Goal: Task Accomplishment & Management: Manage account settings

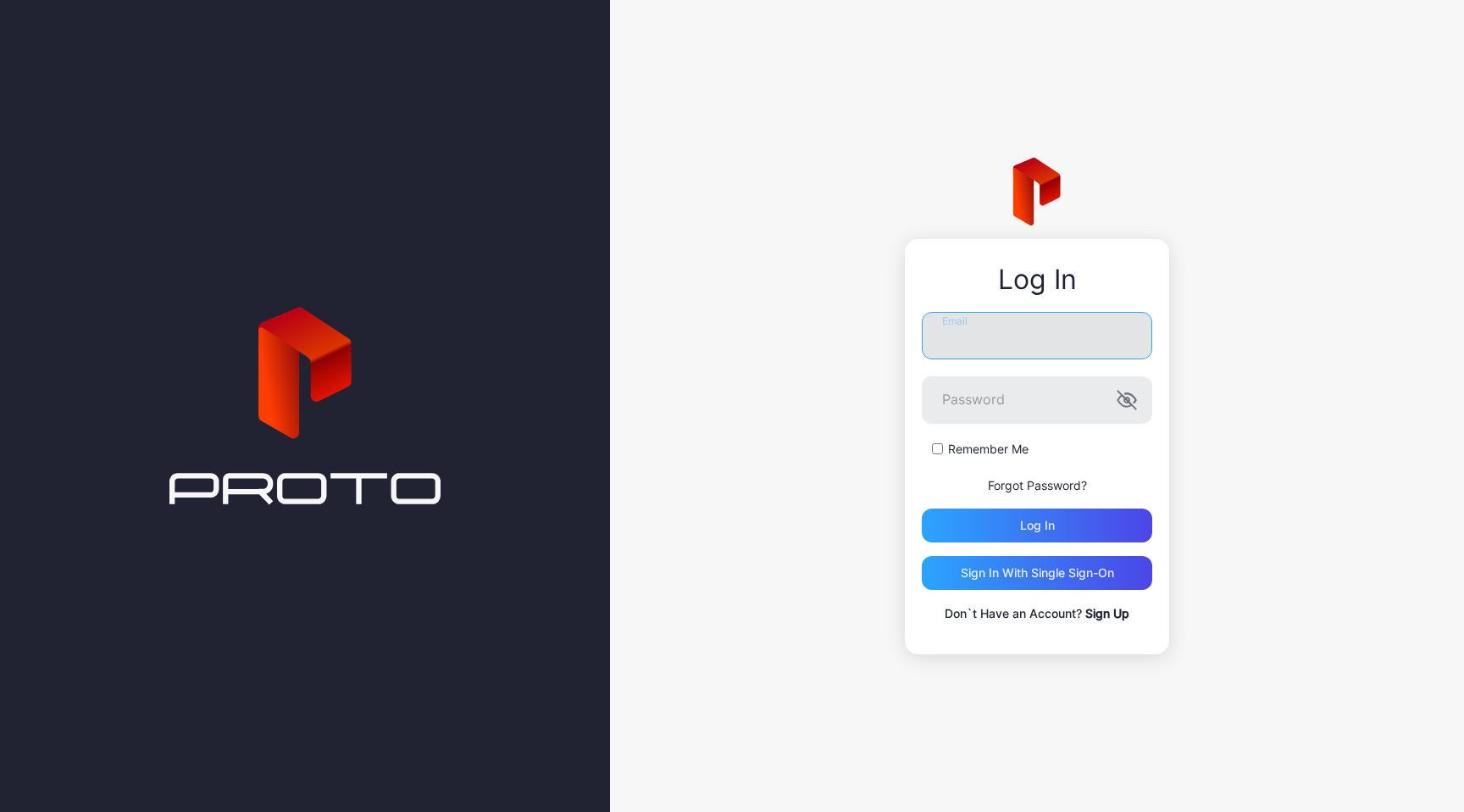
click at [959, 328] on input "Email" at bounding box center [1037, 335] width 230 height 47
type input "**********"
click at [1131, 400] on icon "button" at bounding box center [1127, 399] width 20 height 20
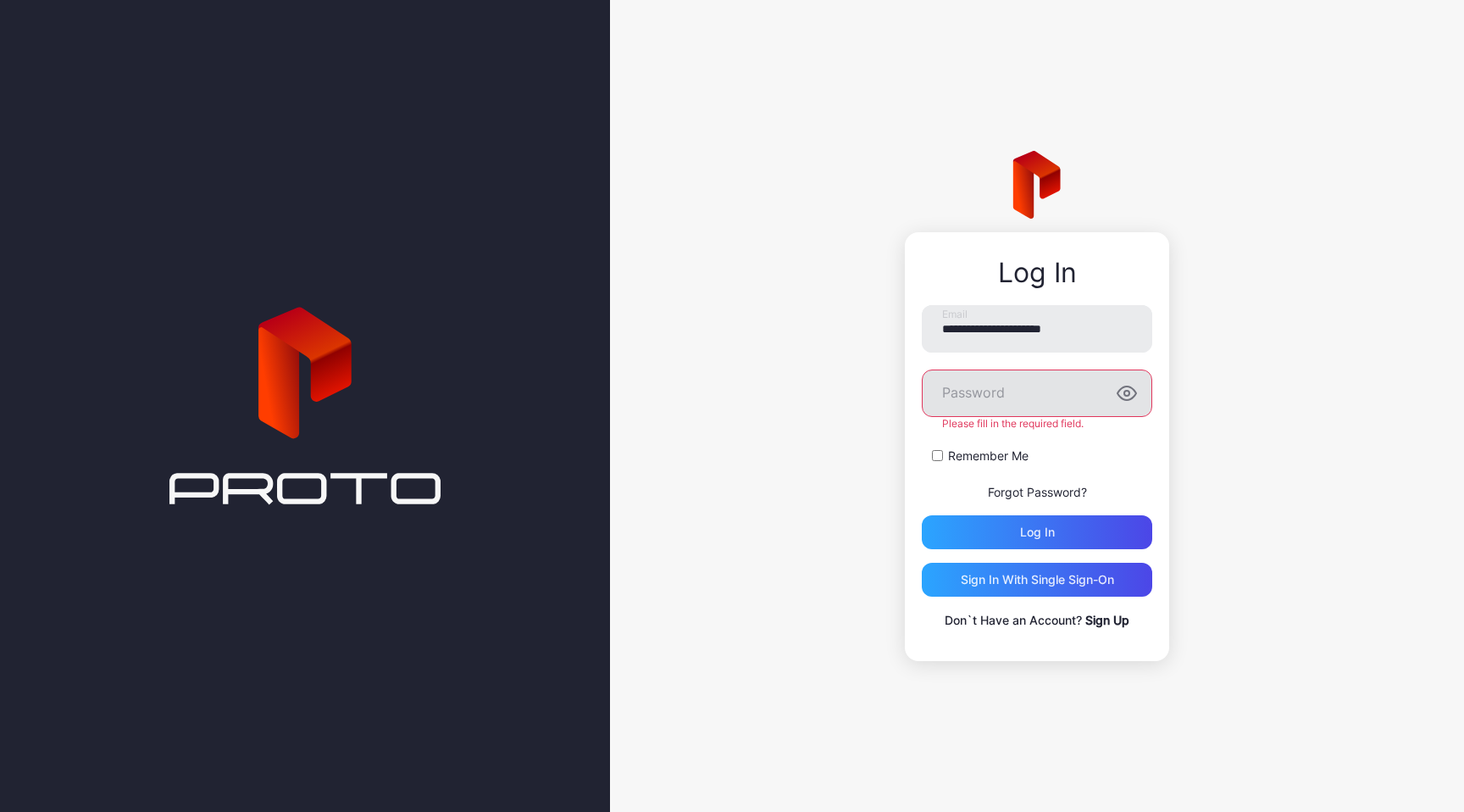
click at [1034, 477] on form "**********" at bounding box center [1037, 427] width 230 height 244
click at [1033, 485] on link "Forgot Password?" at bounding box center [1038, 491] width 99 height 15
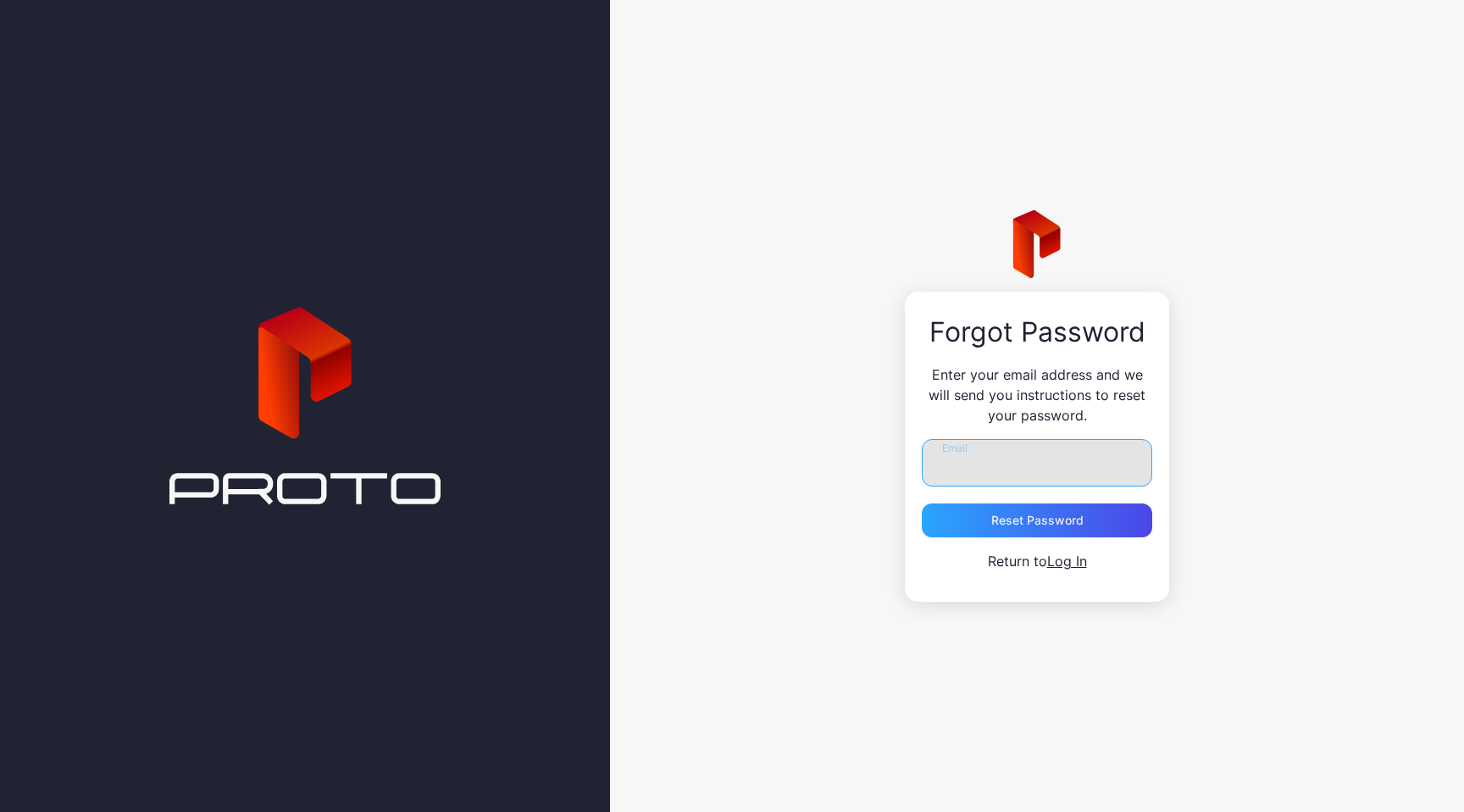
click at [1030, 468] on input "Email" at bounding box center [1037, 463] width 230 height 47
type input "**********"
click at [1046, 513] on div "Reset Password" at bounding box center [1038, 520] width 92 height 14
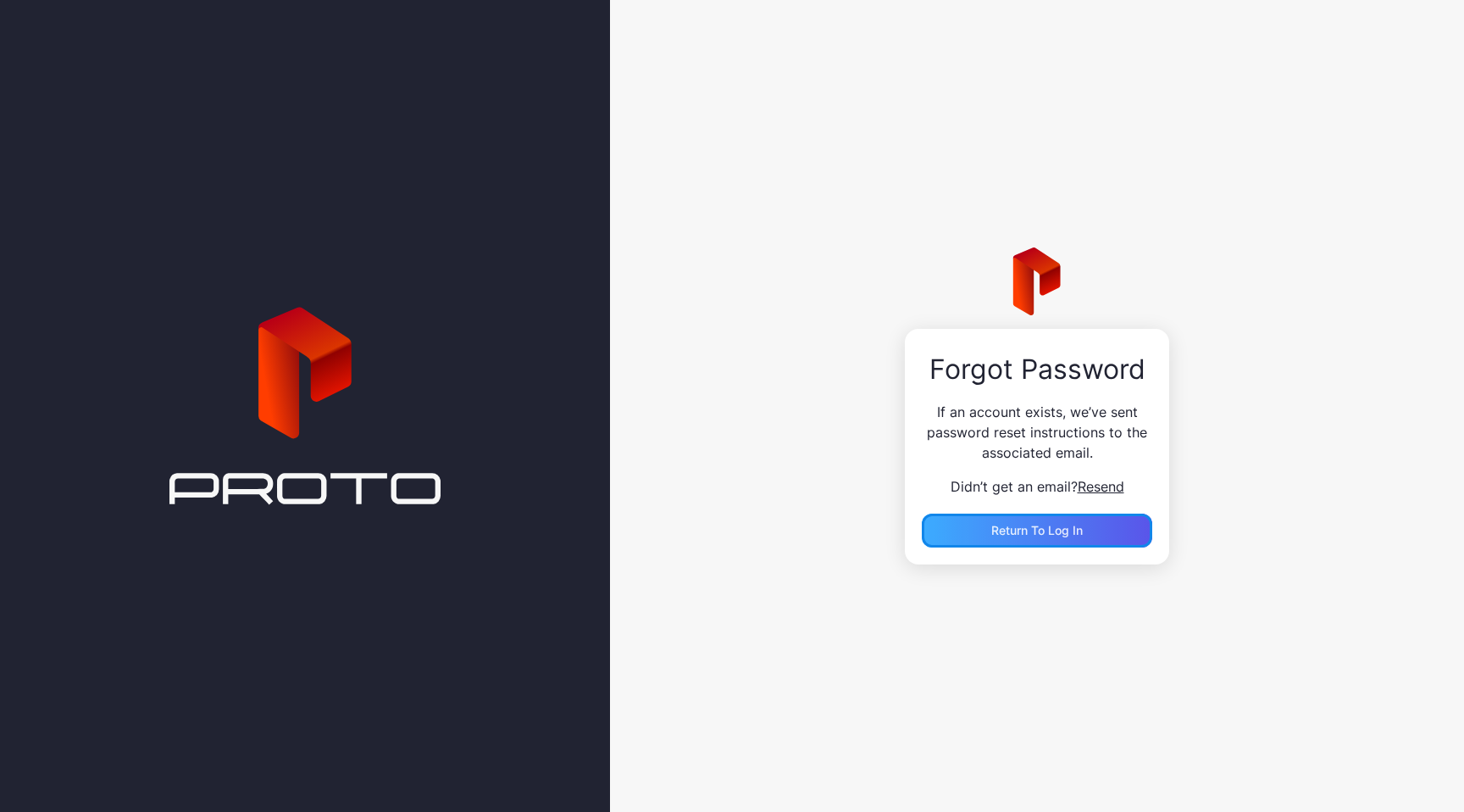
click at [1045, 527] on span "Return to Log In" at bounding box center [1037, 530] width 92 height 15
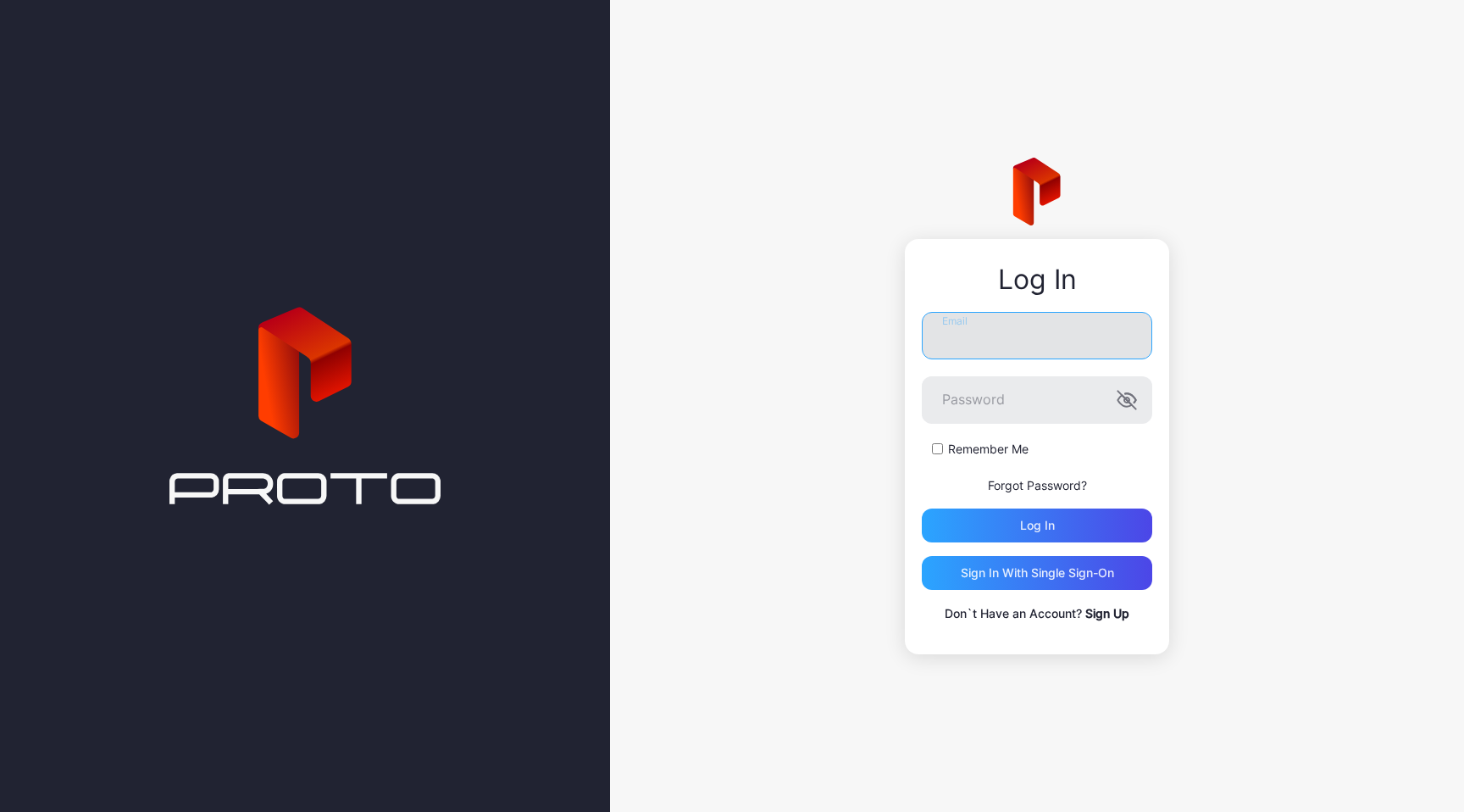
click at [993, 350] on input "Email" at bounding box center [1037, 335] width 230 height 47
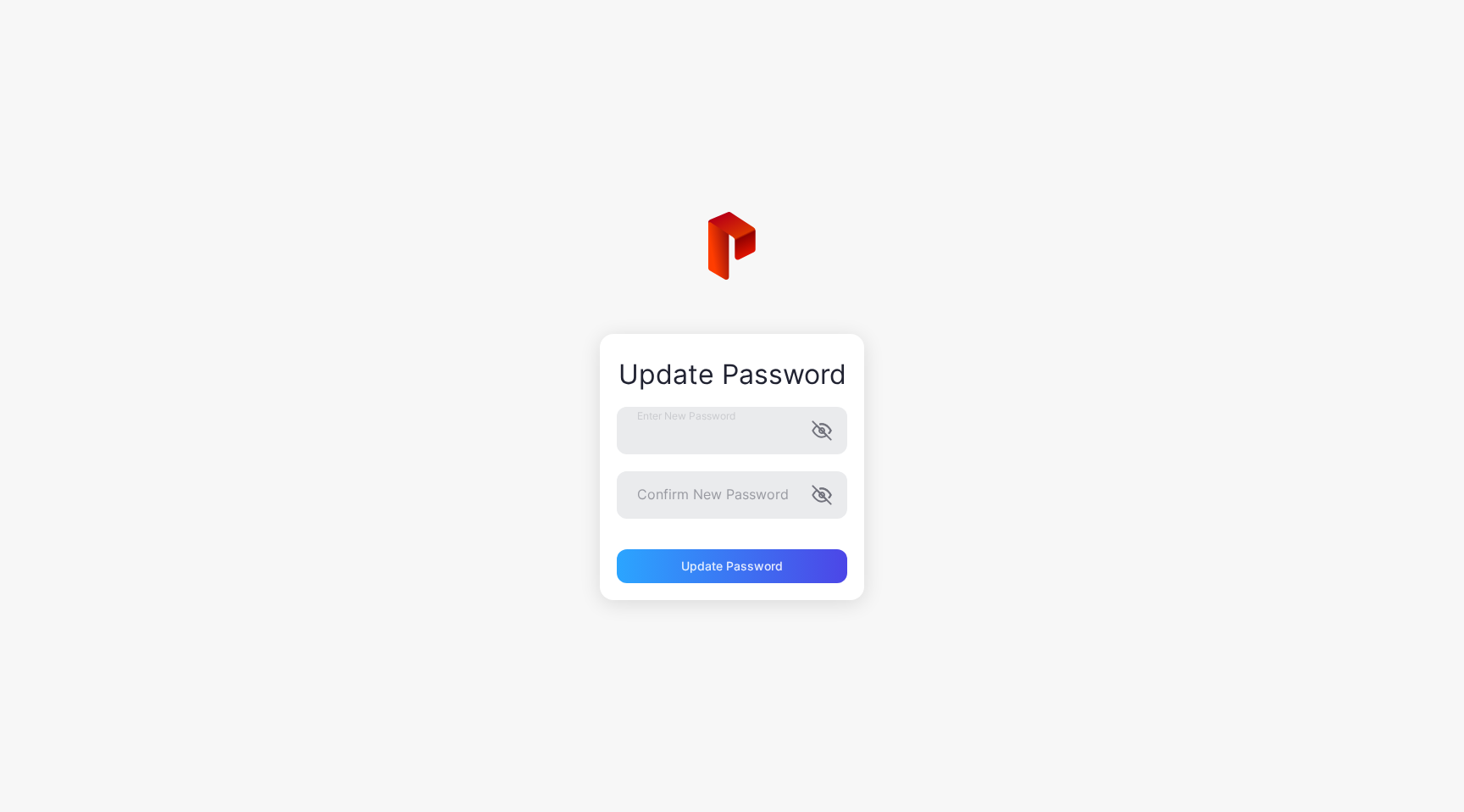
click at [745, 457] on form "Enter New Password Confirm New Password Update Password" at bounding box center [732, 495] width 230 height 176
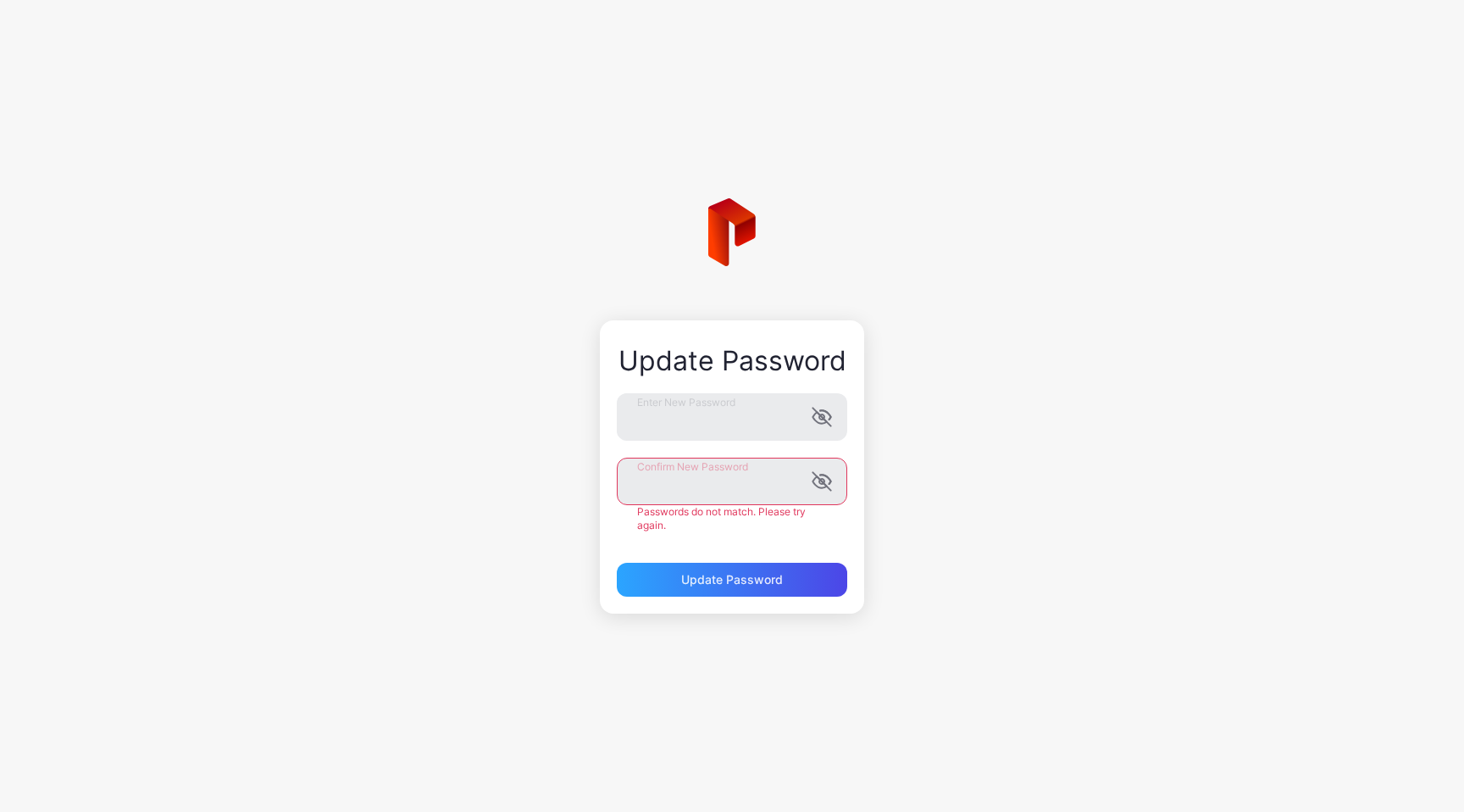
click at [1058, 525] on div "Update Password Enter New Password Confirm New Password Passwords do not match.…" at bounding box center [732, 406] width 1464 height 812
click at [720, 594] on div "Update Password Enter New Password Confirm New Password Passwords do not match.…" at bounding box center [731, 467] width 264 height 293
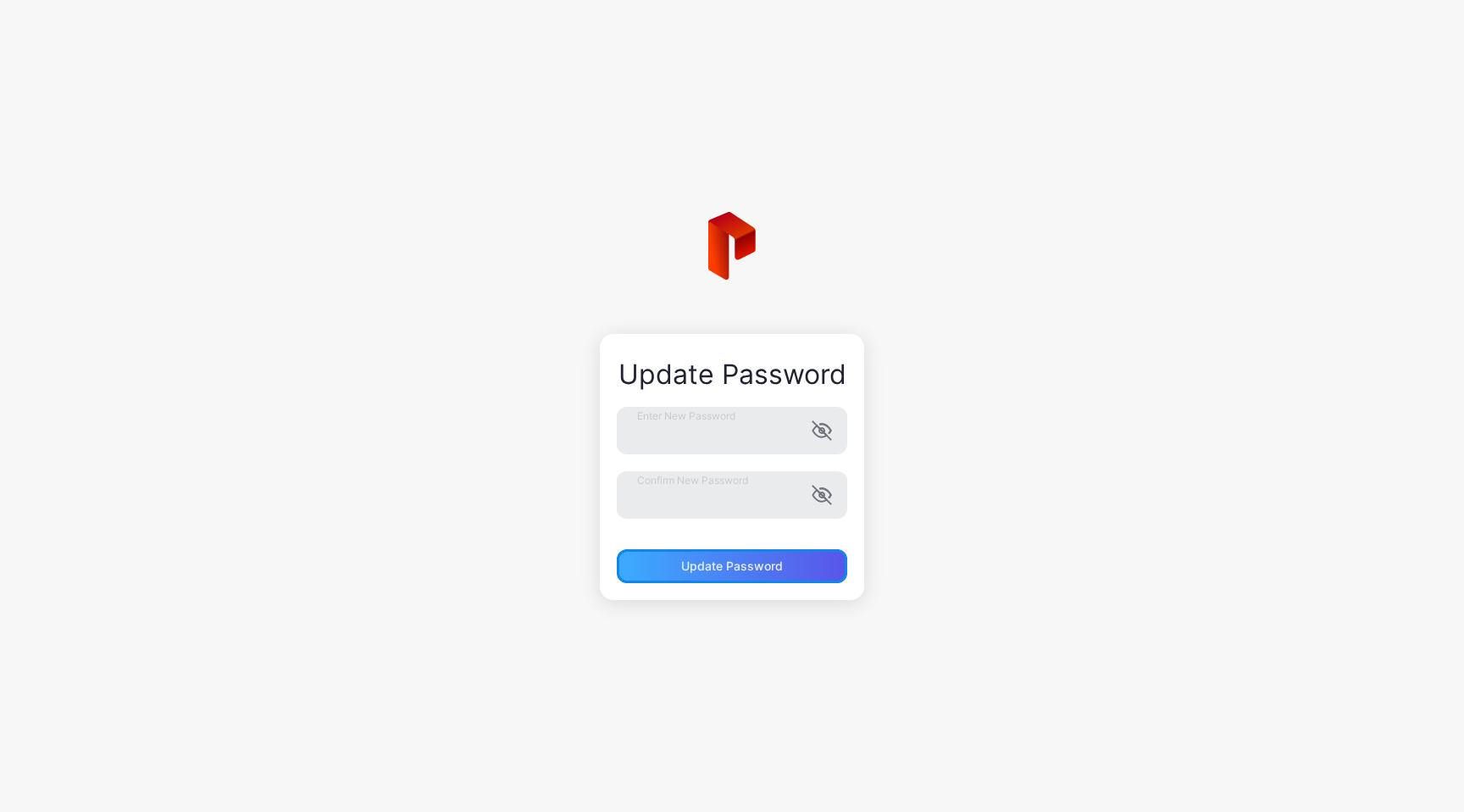
click at [735, 568] on button "Update Password" at bounding box center [732, 565] width 230 height 34
click at [742, 518] on form "Enter New Password Confirm New Password Update Password" at bounding box center [732, 495] width 230 height 176
click at [726, 565] on div "Update Password" at bounding box center [732, 566] width 102 height 14
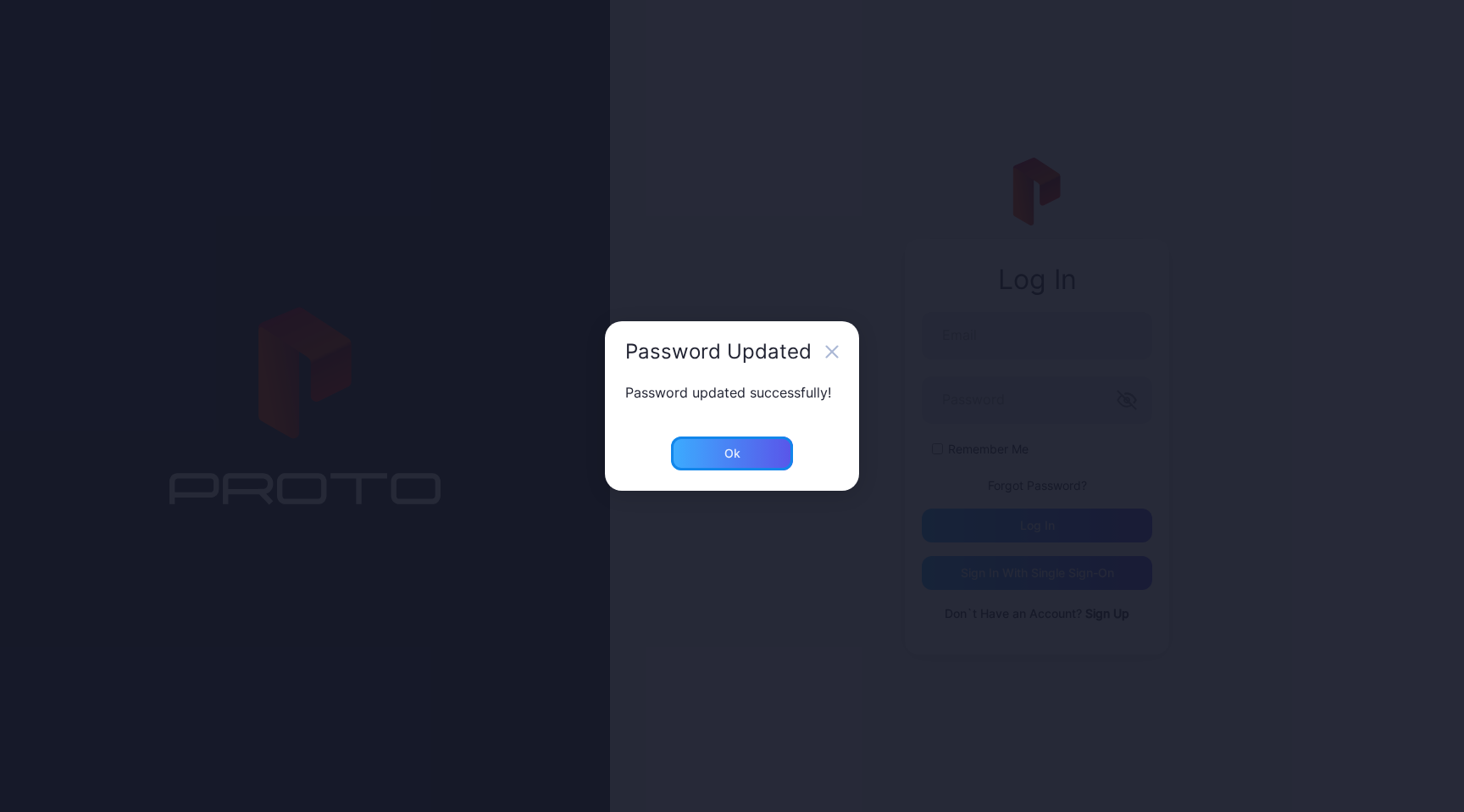
click at [753, 445] on div "Ok" at bounding box center [732, 453] width 122 height 34
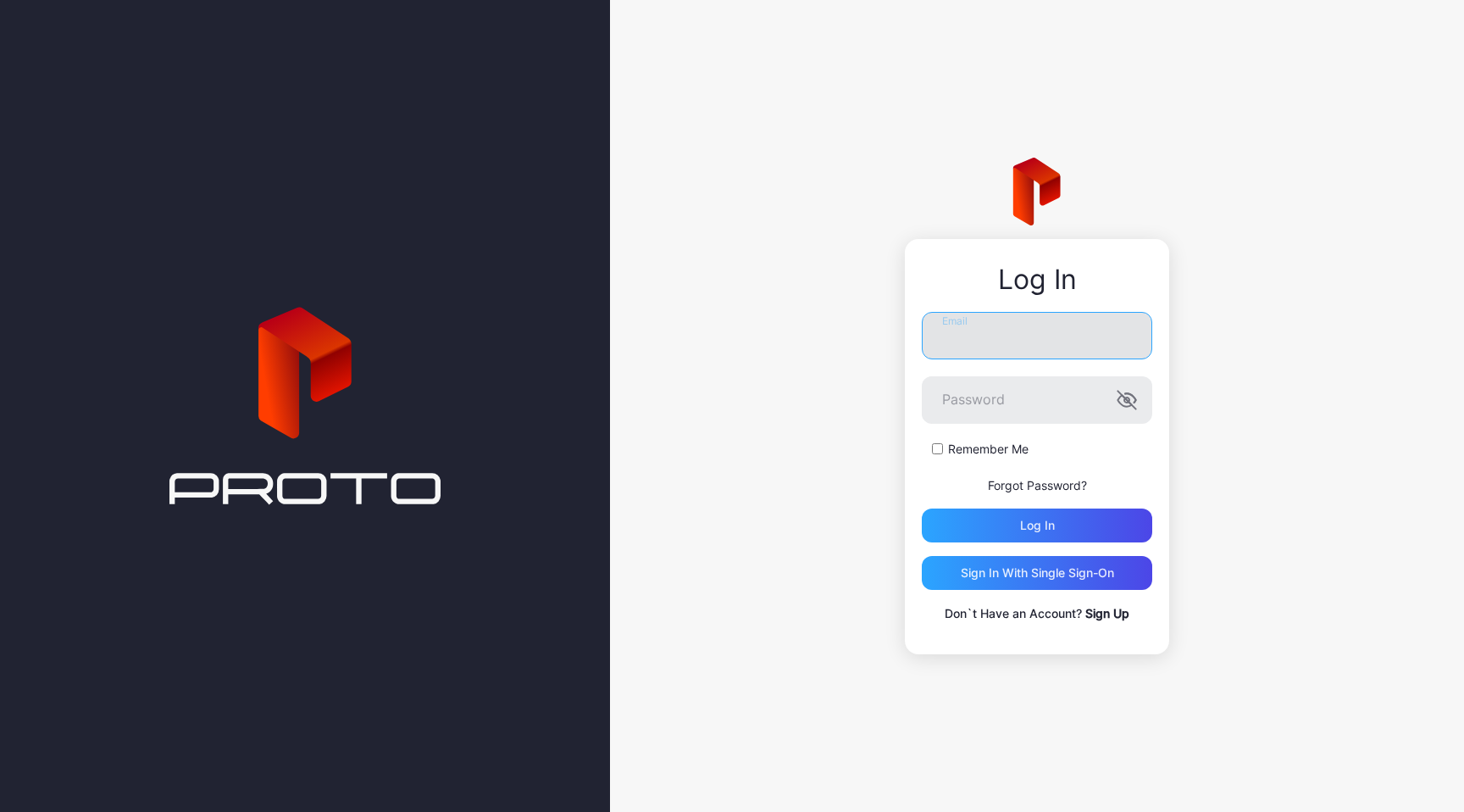
click at [955, 347] on input "Email" at bounding box center [1037, 335] width 230 height 47
type input "**********"
click at [922, 508] on button "Log in" at bounding box center [1037, 524] width 230 height 34
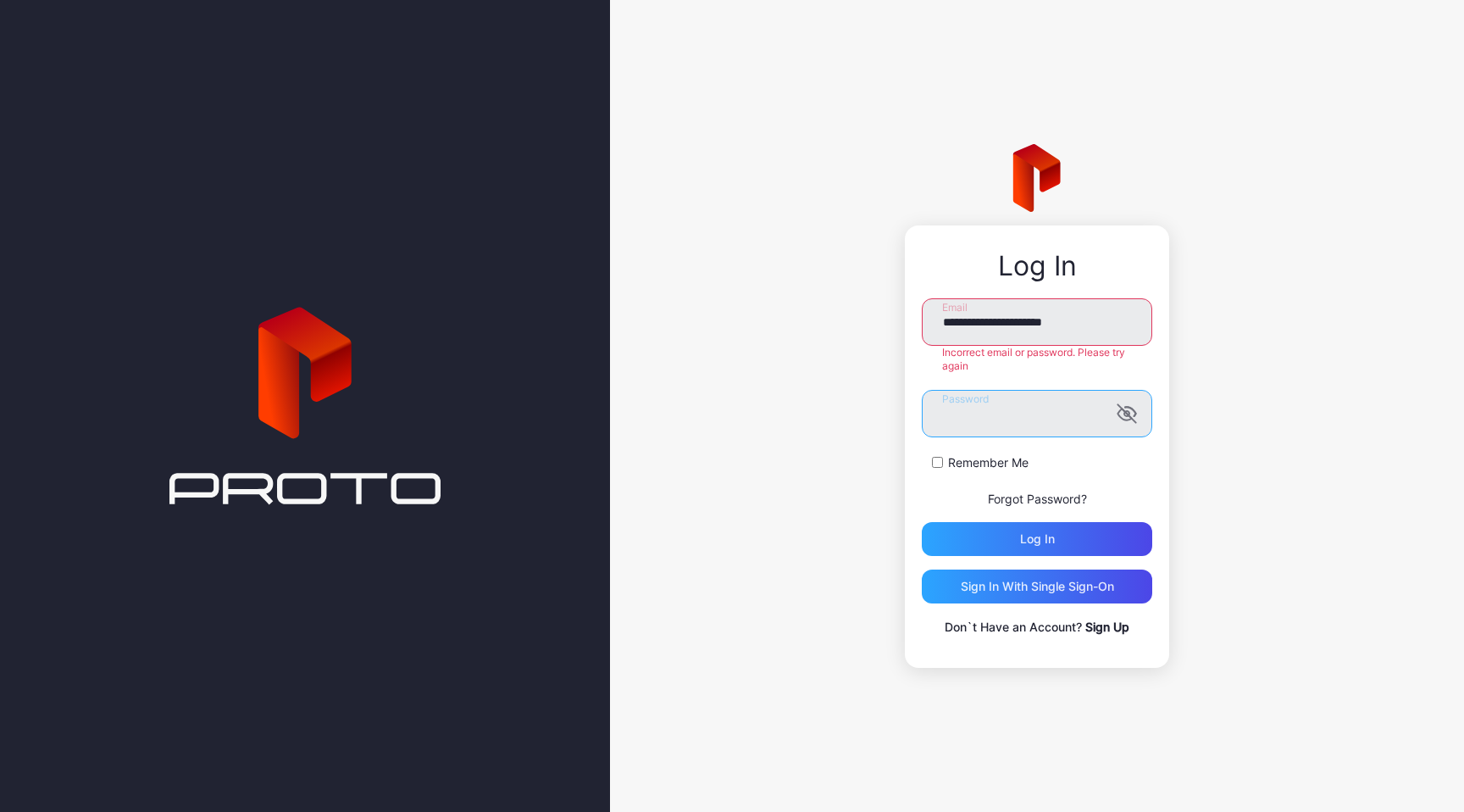
click at [922, 522] on button "Log in" at bounding box center [1037, 538] width 230 height 34
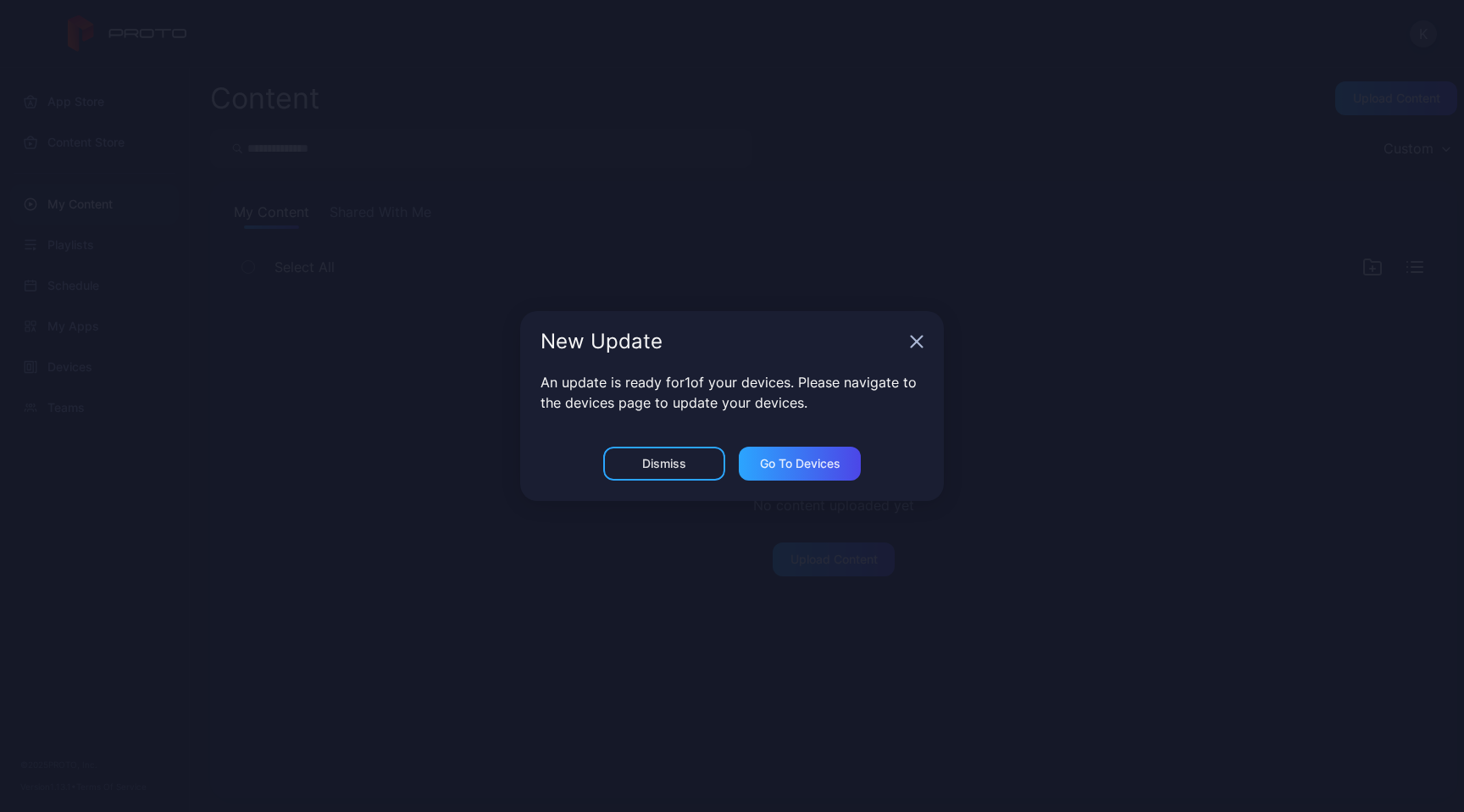
click at [910, 352] on div "New Update" at bounding box center [732, 342] width 424 height 61
click at [915, 343] on icon "button" at bounding box center [917, 342] width 11 height 11
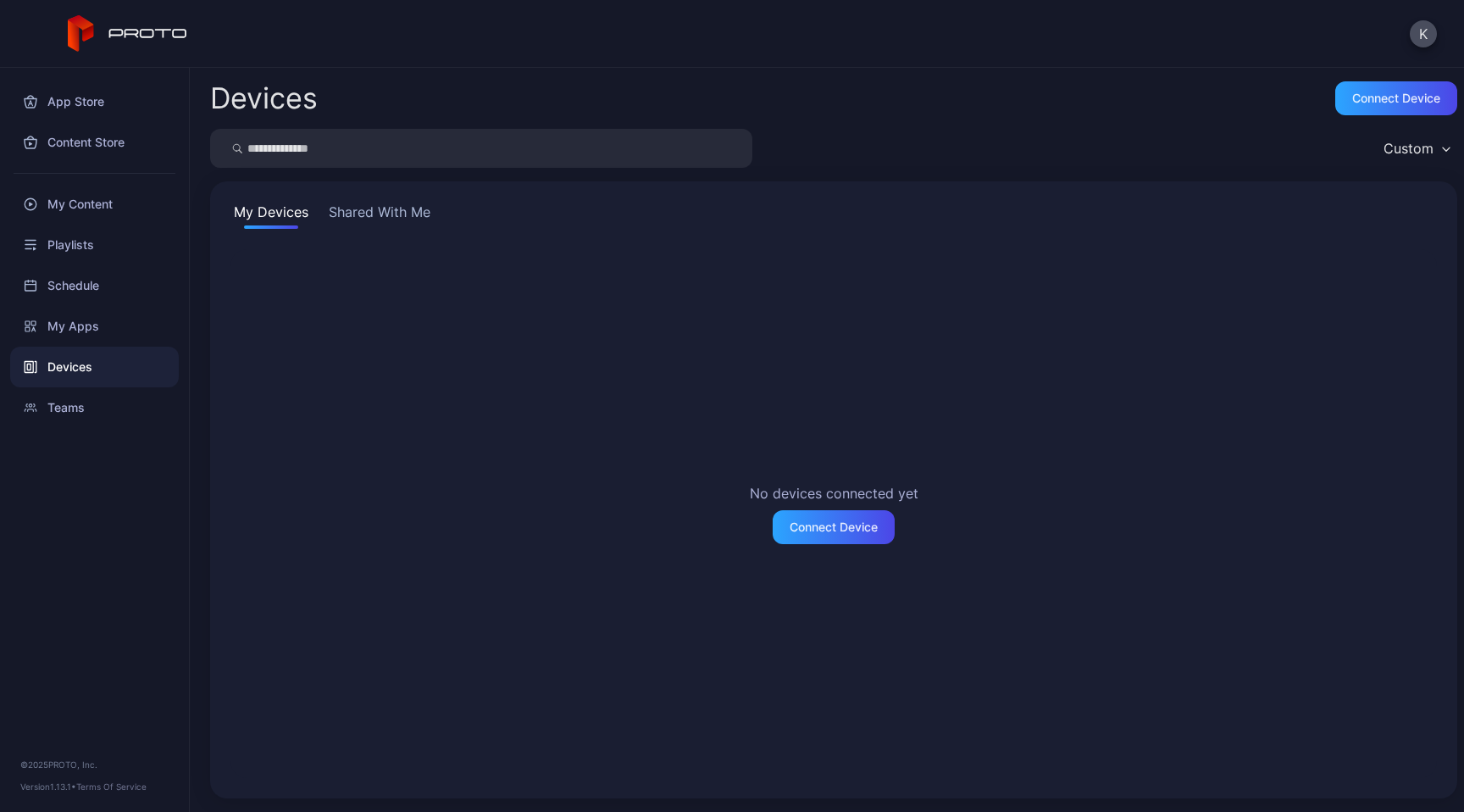
click at [384, 216] on button "Shared With Me" at bounding box center [379, 214] width 108 height 27
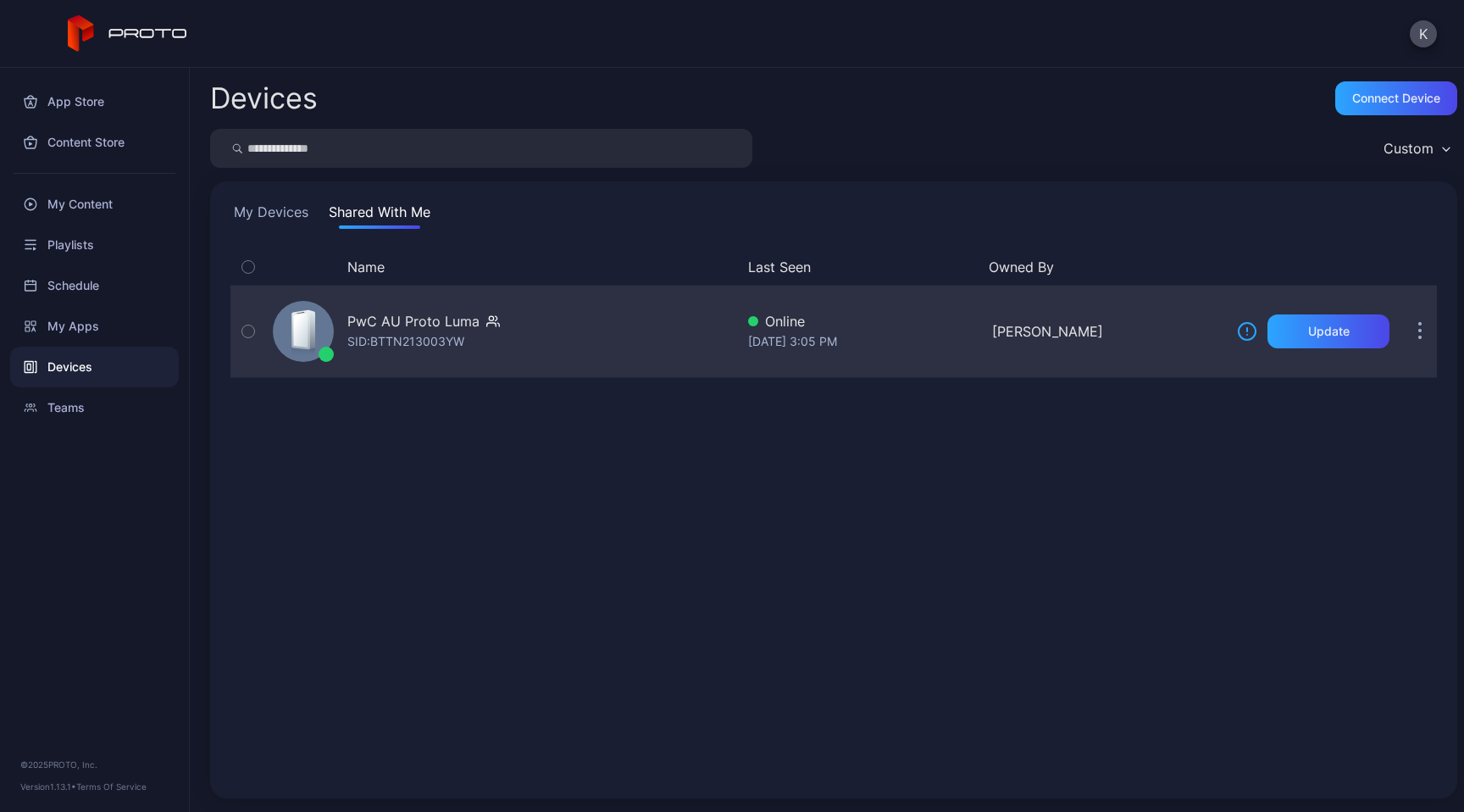
click at [395, 335] on div "SID: BTTN213003YW" at bounding box center [406, 341] width 117 height 20
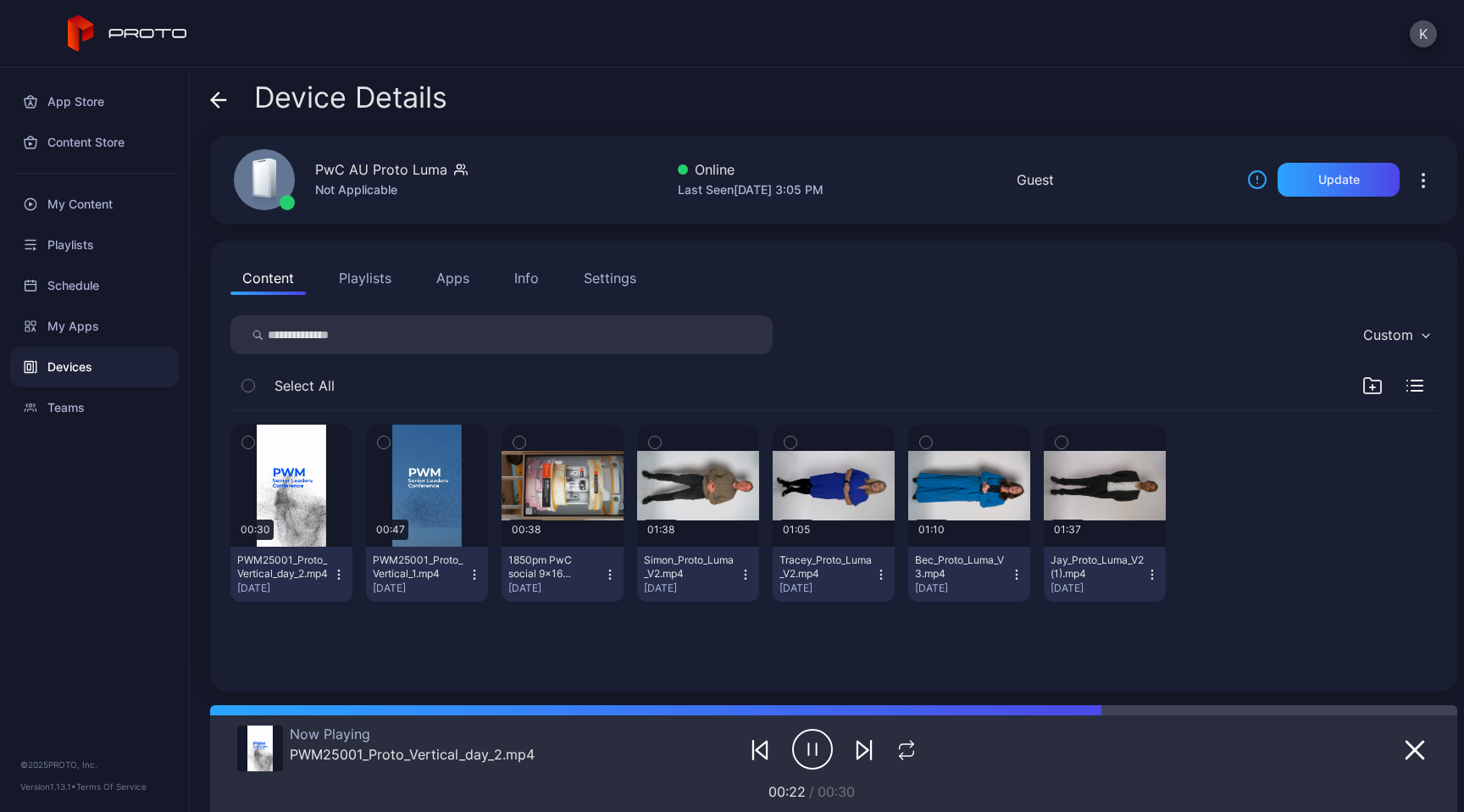
click at [661, 443] on icon "button" at bounding box center [655, 442] width 12 height 18
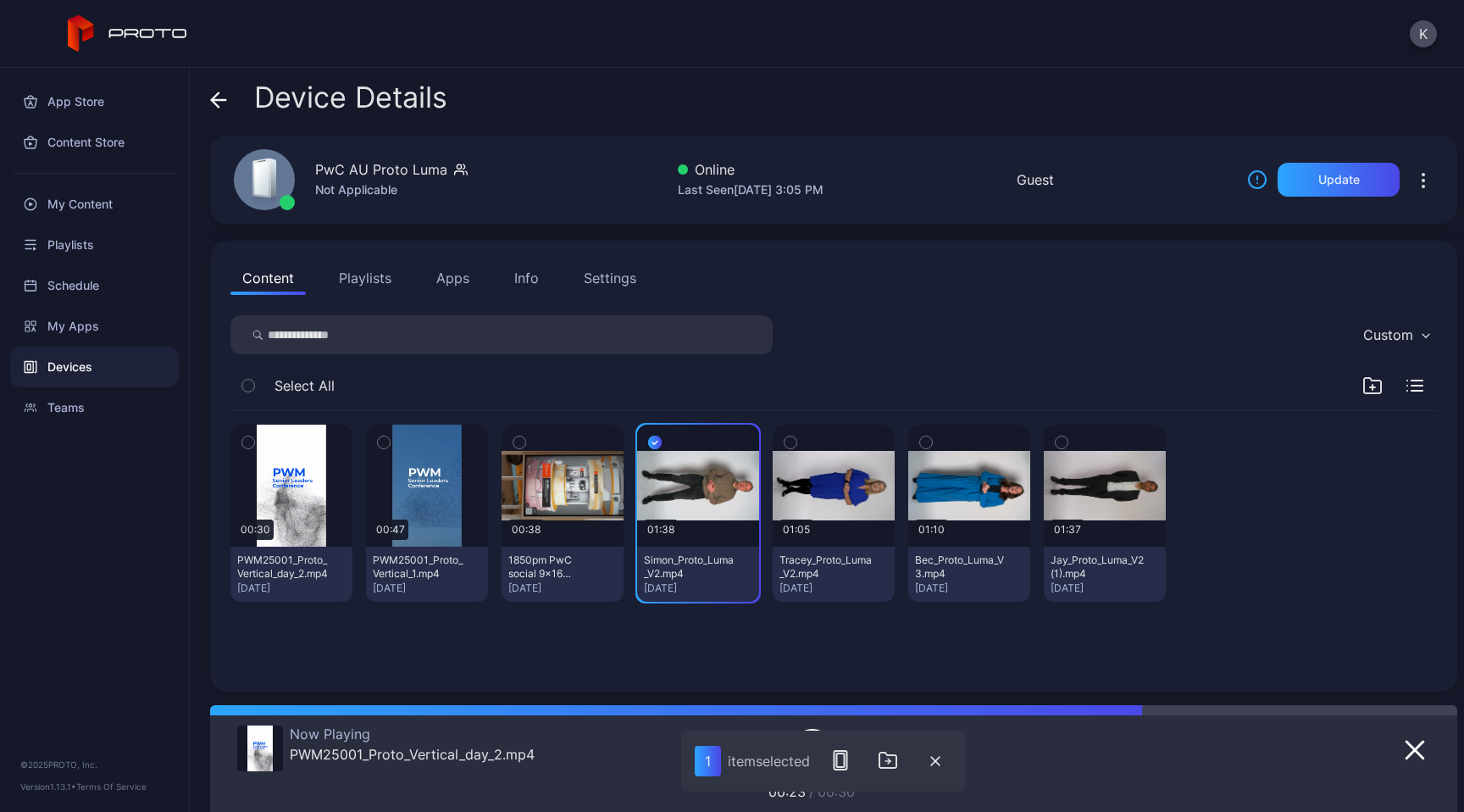
click at [796, 443] on icon "button" at bounding box center [790, 442] width 12 height 18
click at [932, 445] on icon "button" at bounding box center [926, 442] width 12 height 18
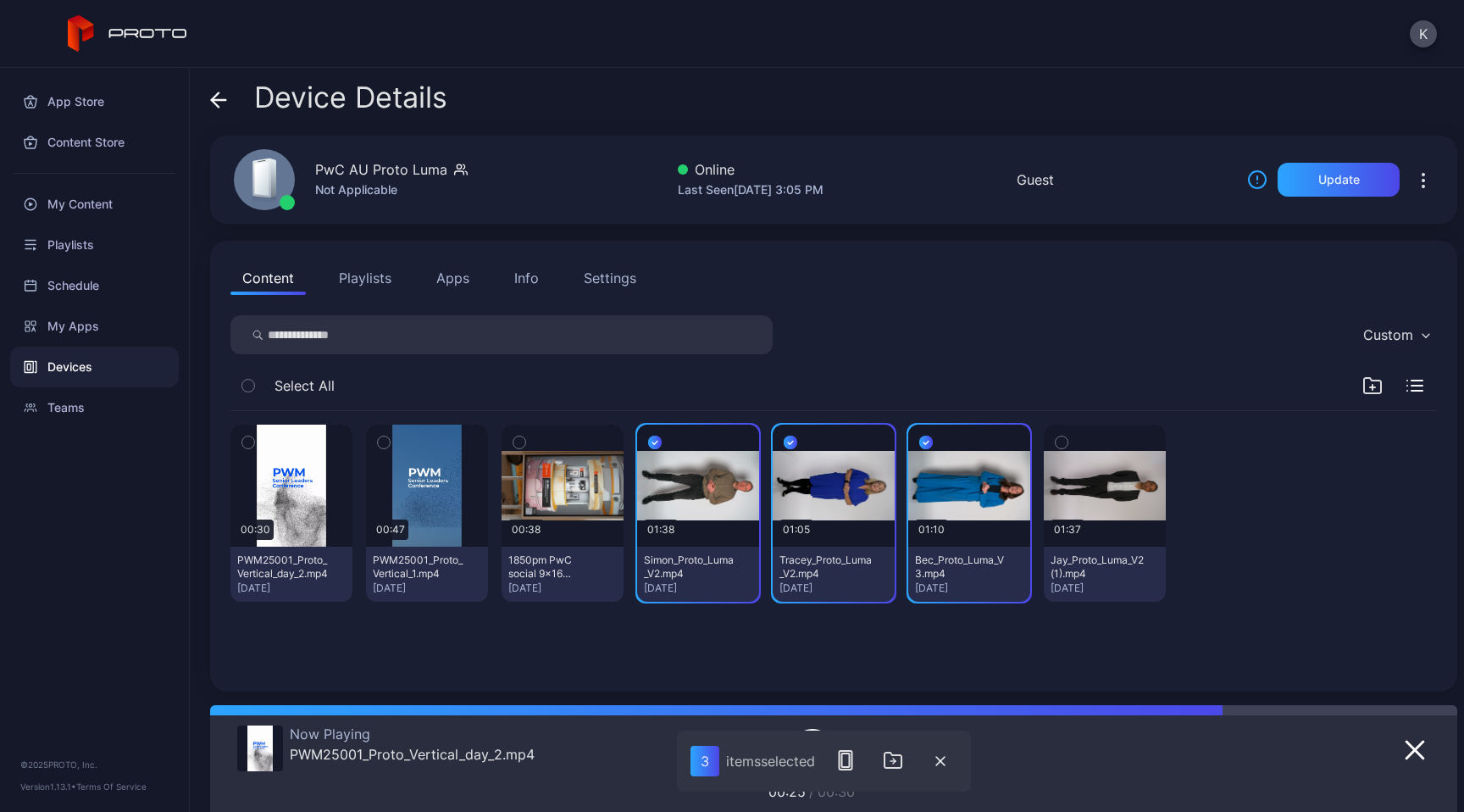
click at [1068, 441] on icon "button" at bounding box center [1062, 442] width 12 height 18
click at [941, 759] on icon "button" at bounding box center [941, 761] width 9 height 9
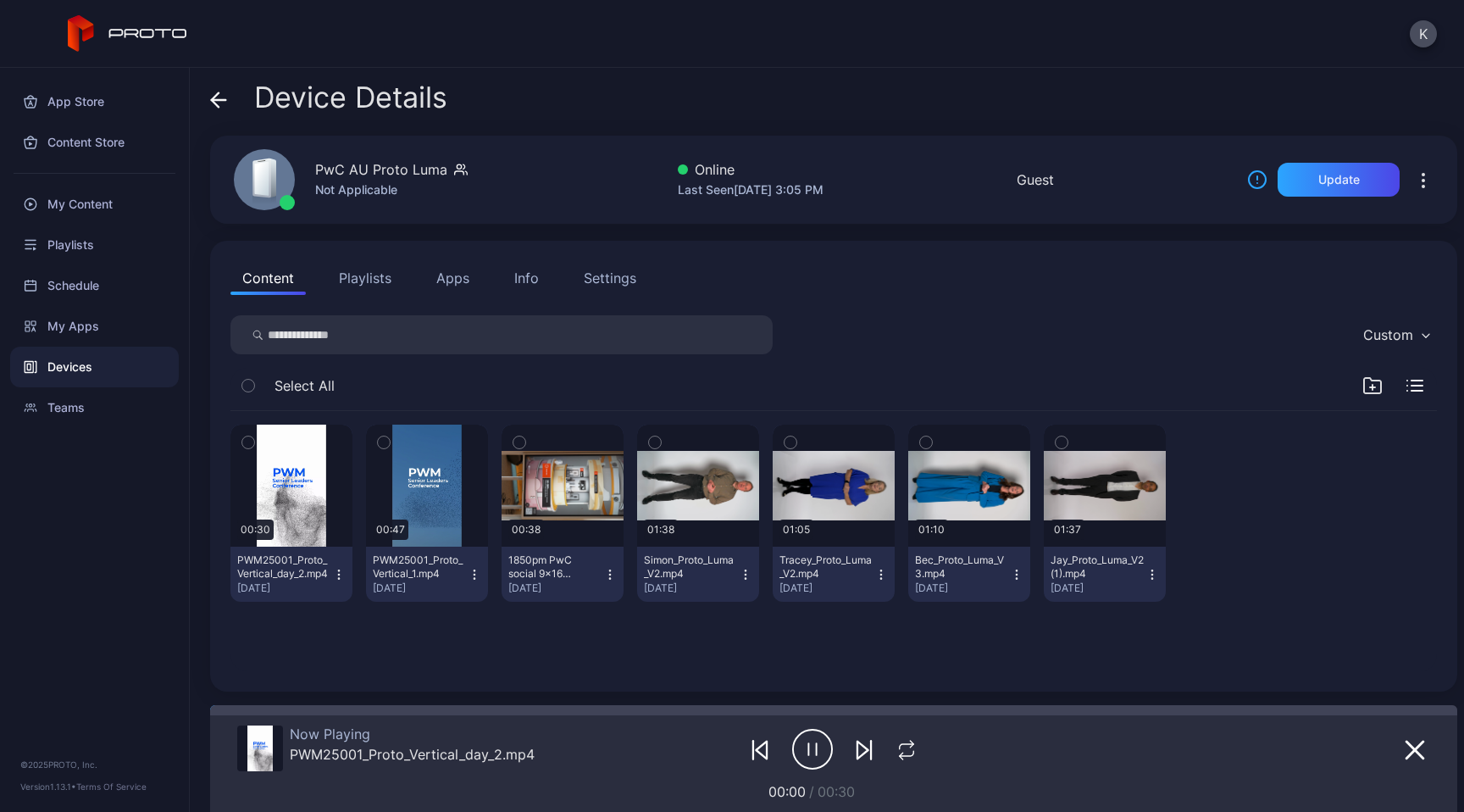
click at [661, 448] on icon "button" at bounding box center [655, 442] width 12 height 18
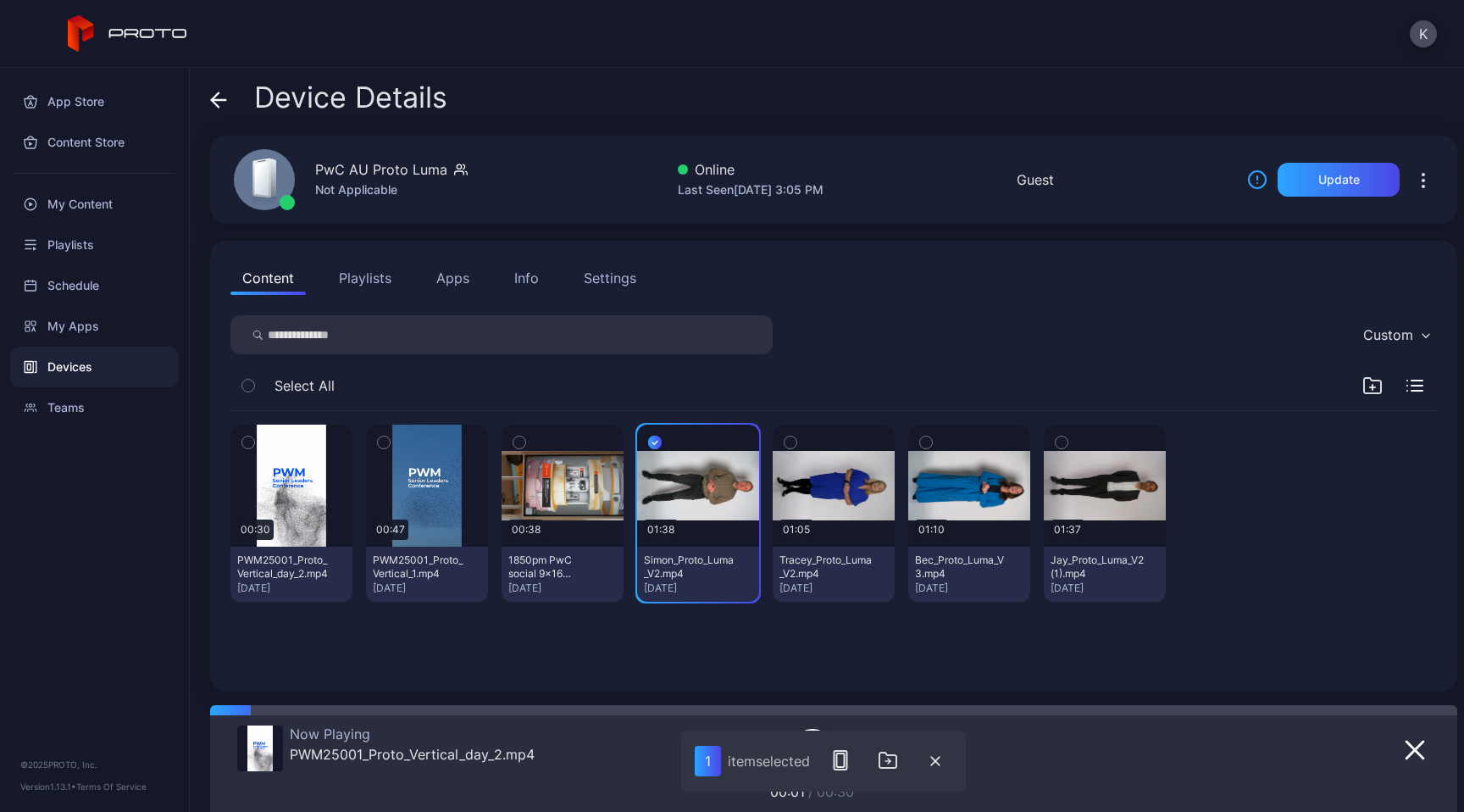
click at [809, 449] on button "button" at bounding box center [790, 442] width 36 height 36
click at [366, 274] on button "Playlists" at bounding box center [365, 278] width 77 height 34
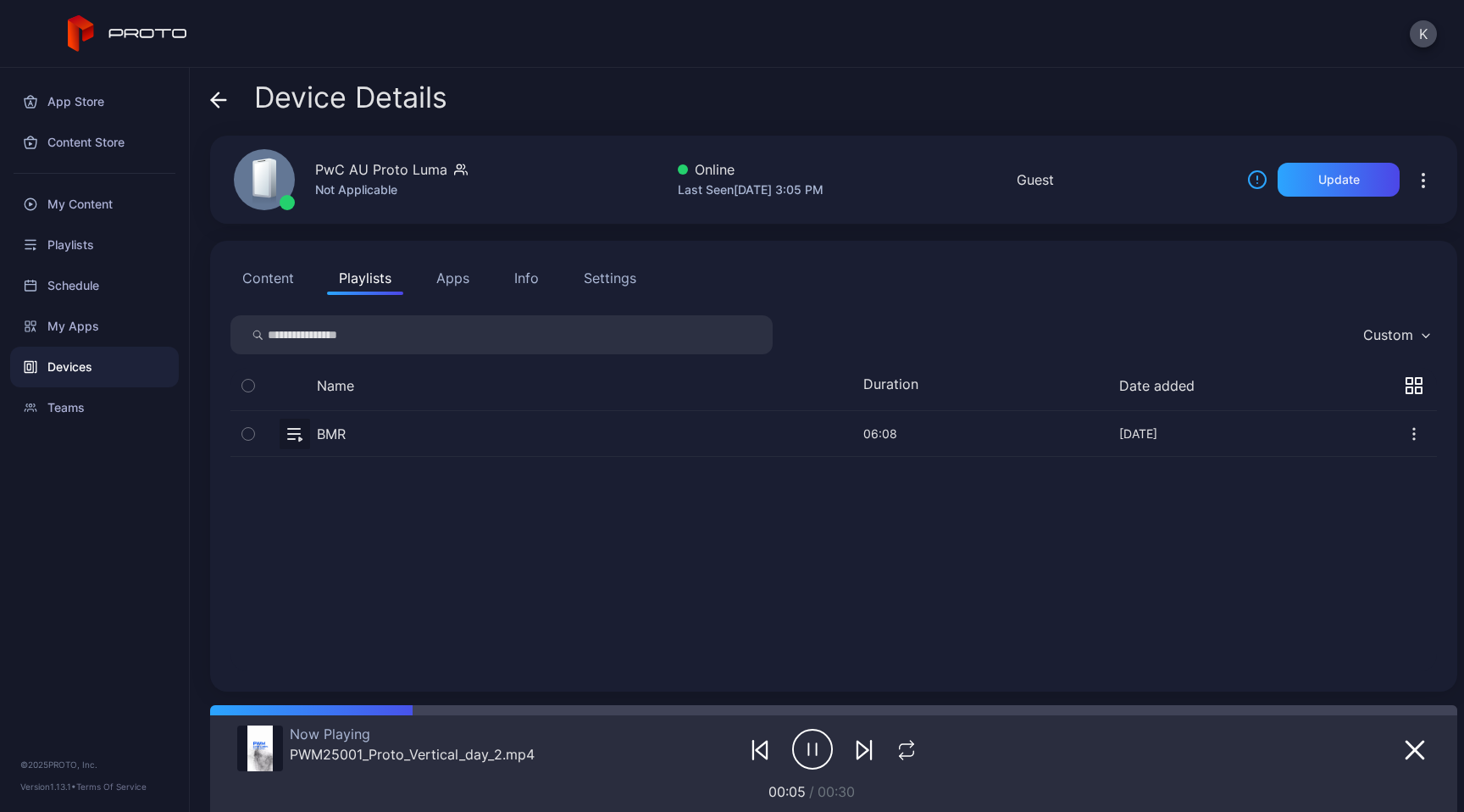
click at [247, 441] on icon "button" at bounding box center [248, 433] width 12 height 18
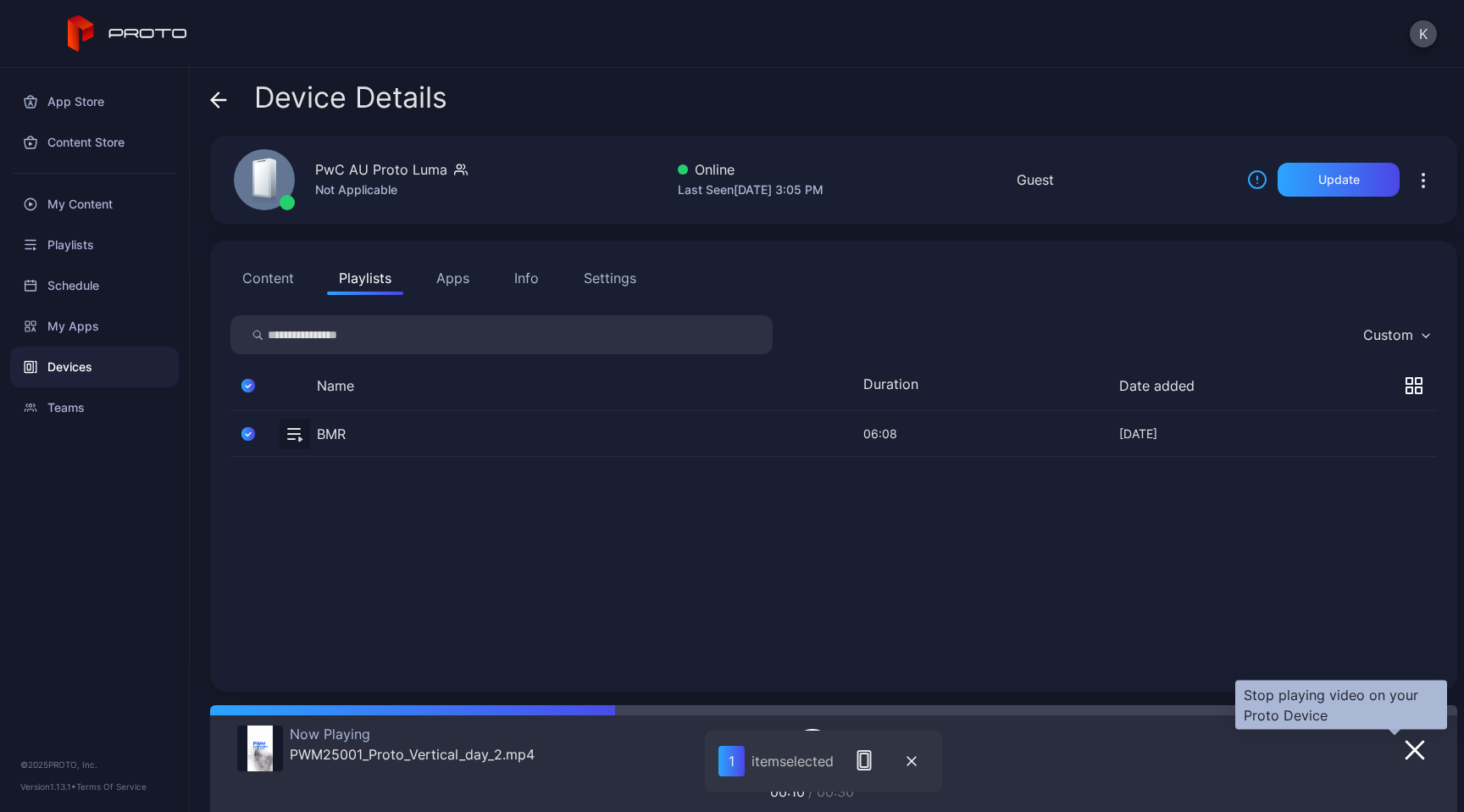
click at [1405, 742] on icon "button" at bounding box center [1414, 749] width 20 height 20
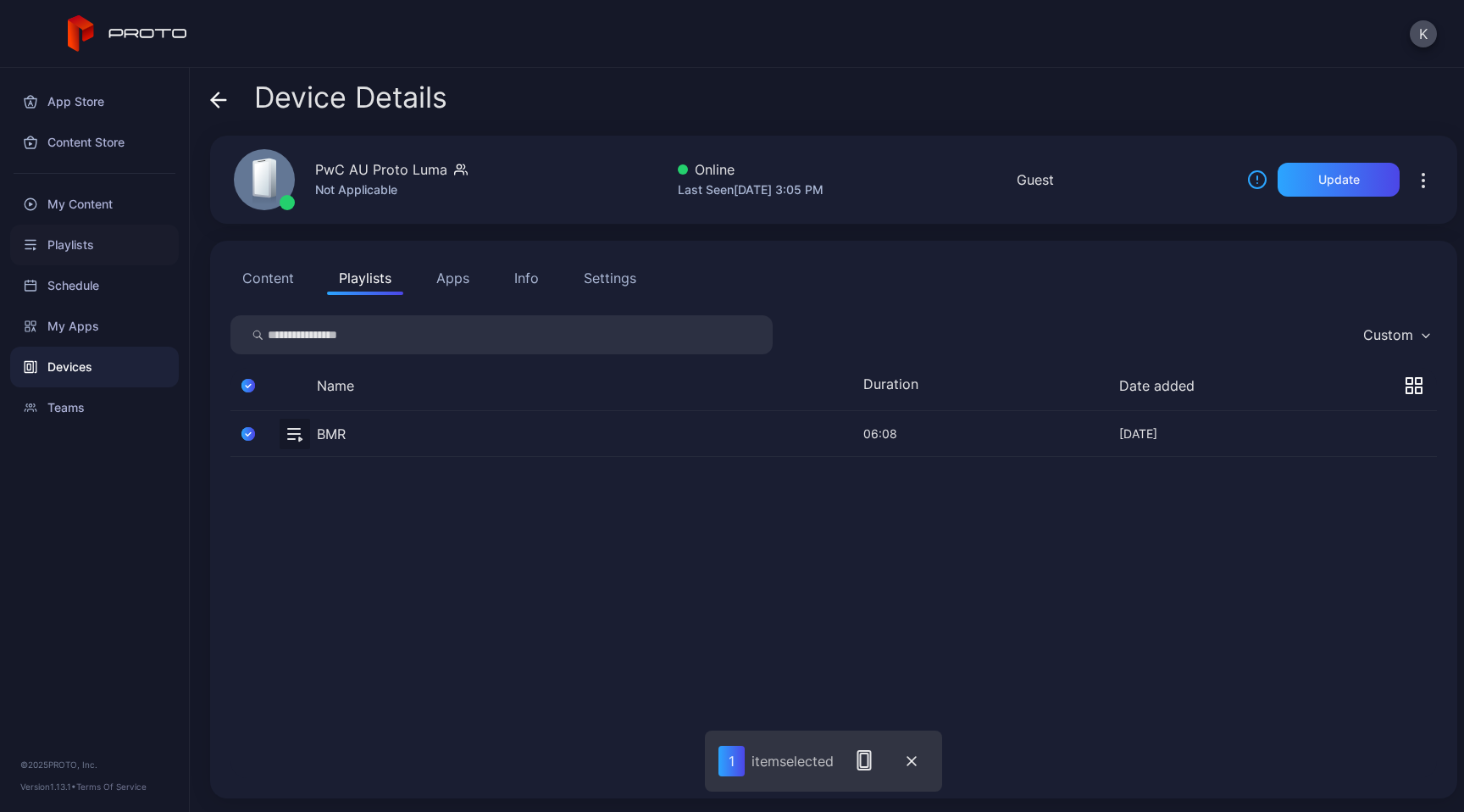
click at [69, 239] on div "Playlists" at bounding box center [95, 245] width 169 height 41
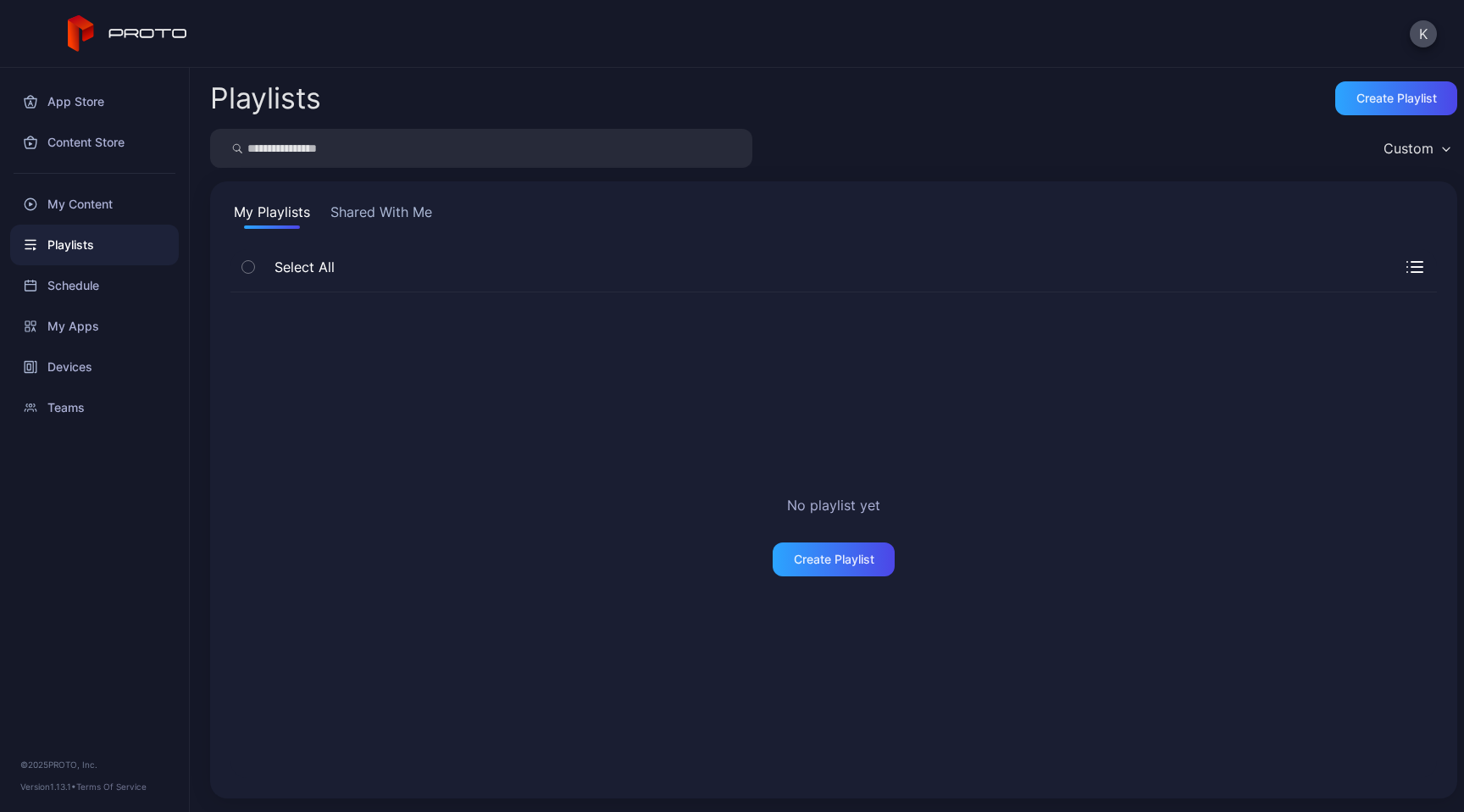
click at [361, 220] on button "Shared With Me" at bounding box center [381, 214] width 108 height 27
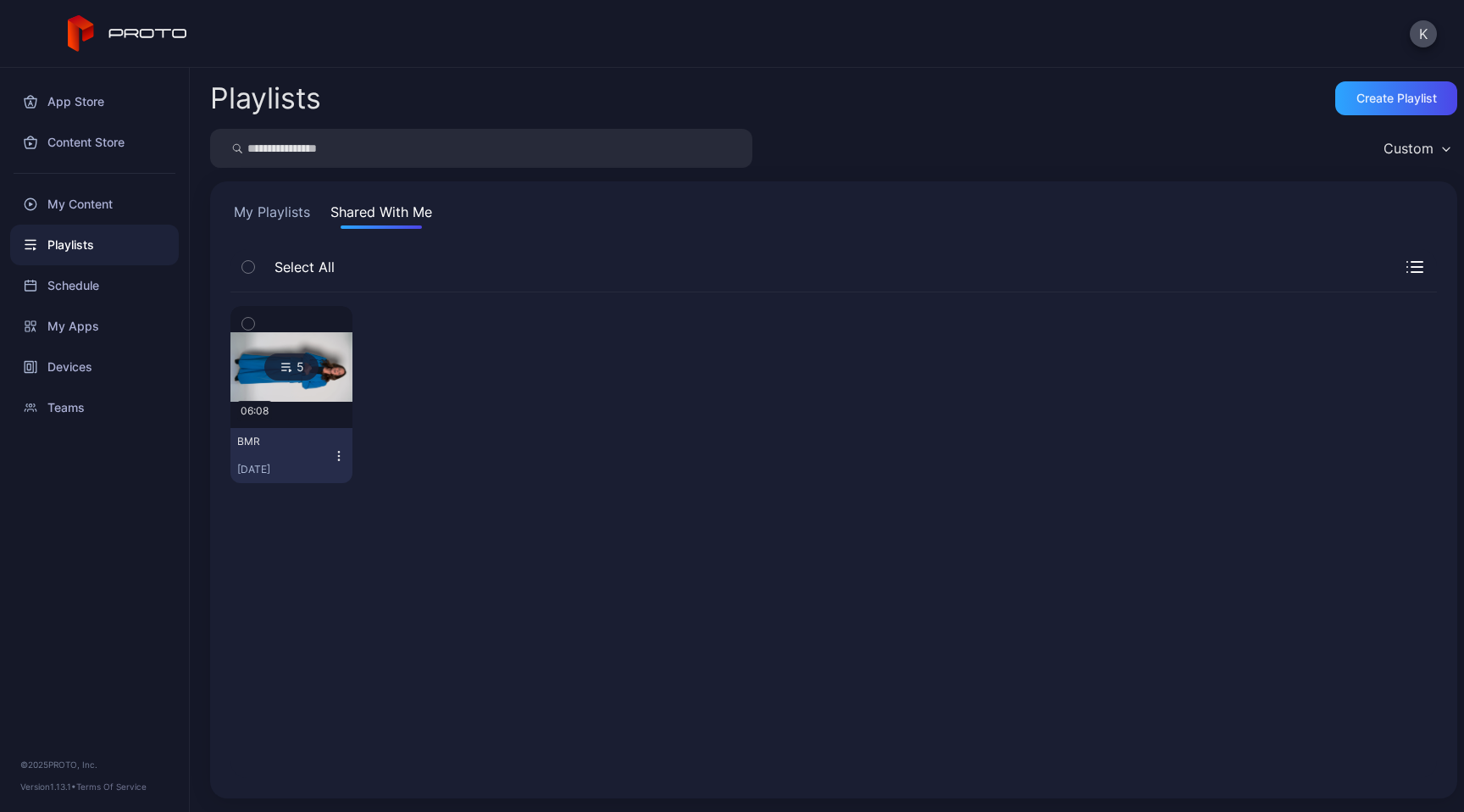
click at [252, 327] on icon "button" at bounding box center [248, 323] width 12 height 18
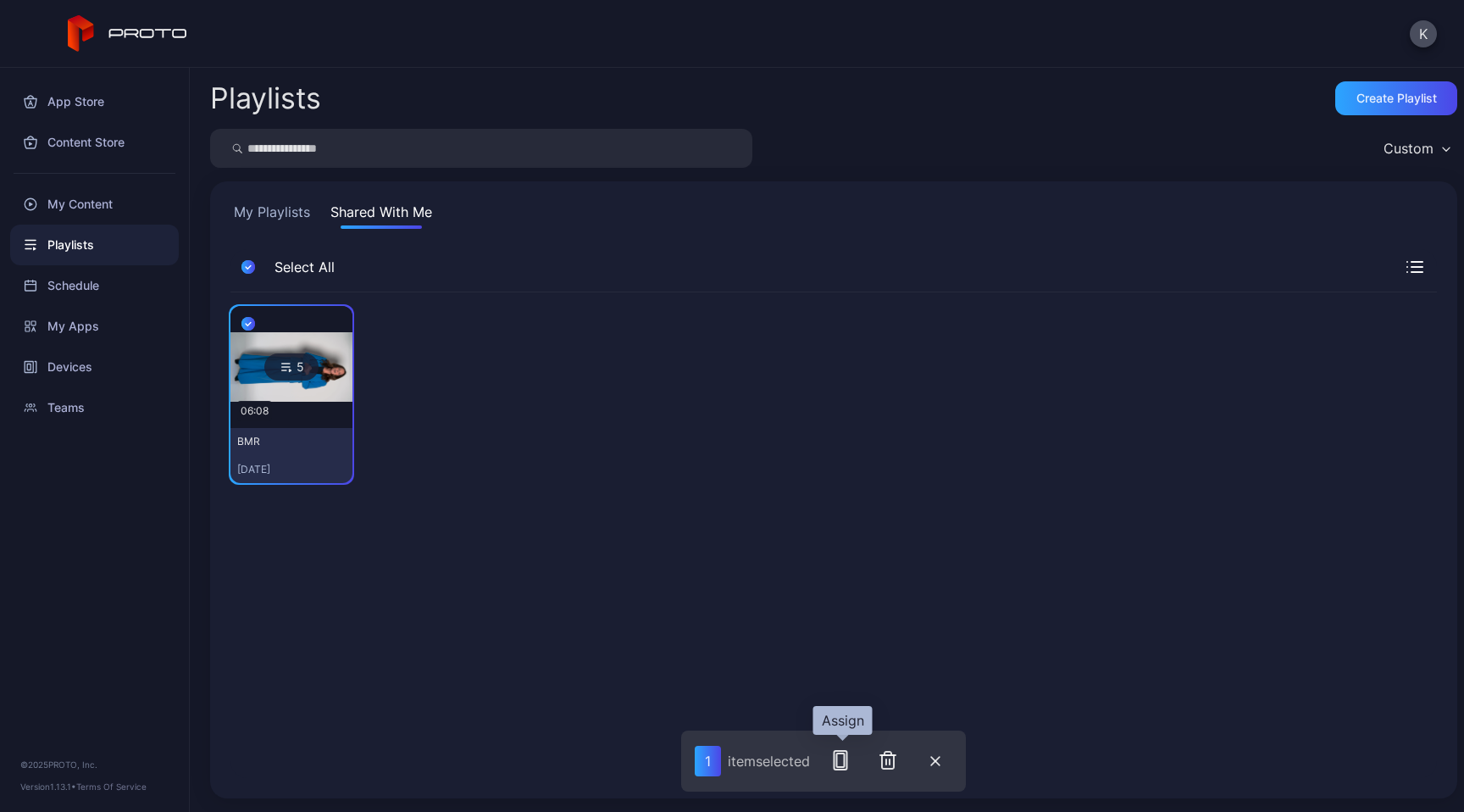
click at [847, 761] on icon "button" at bounding box center [840, 760] width 20 height 20
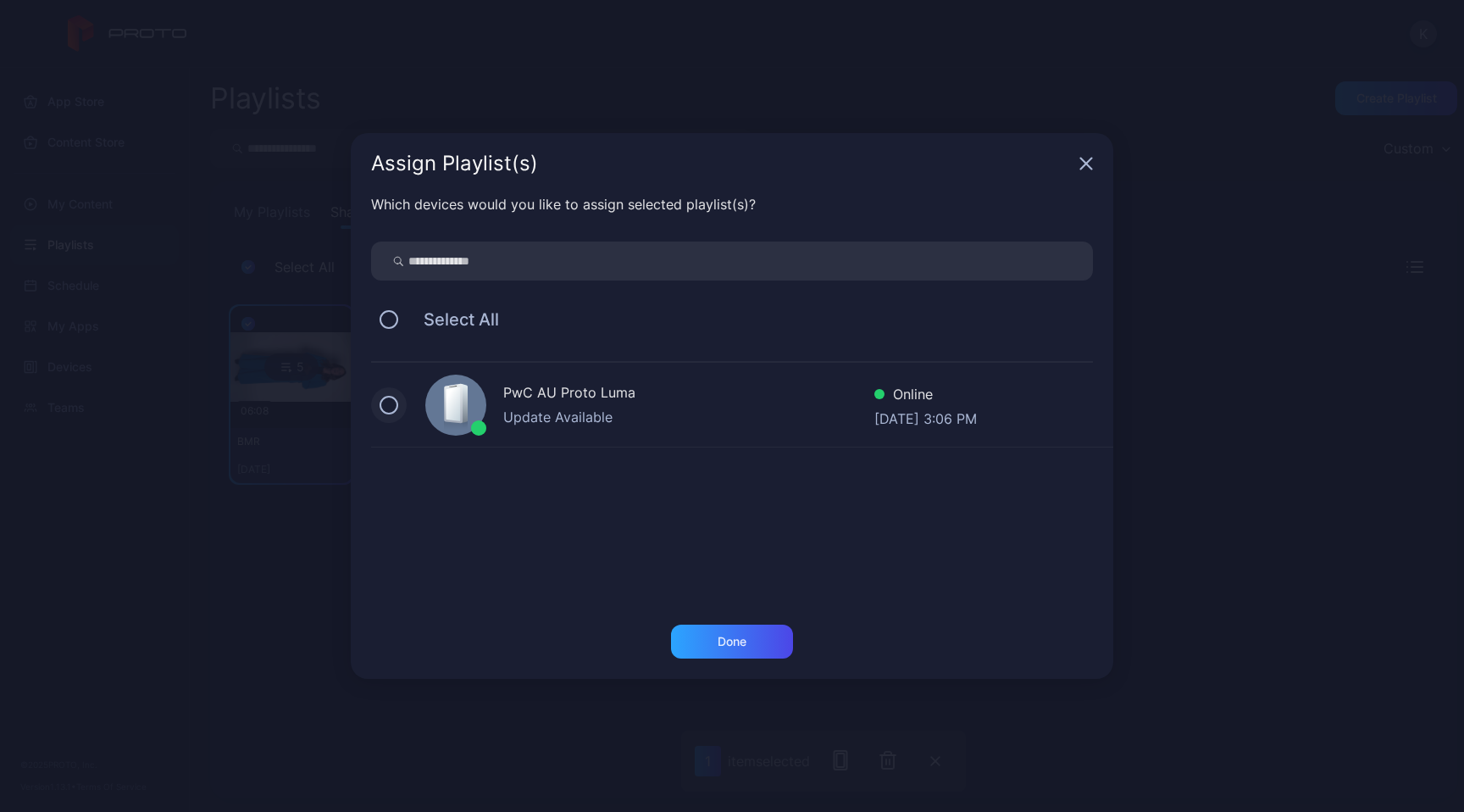
click at [384, 408] on button at bounding box center [389, 404] width 18 height 18
click at [722, 657] on div "Done" at bounding box center [732, 641] width 122 height 34
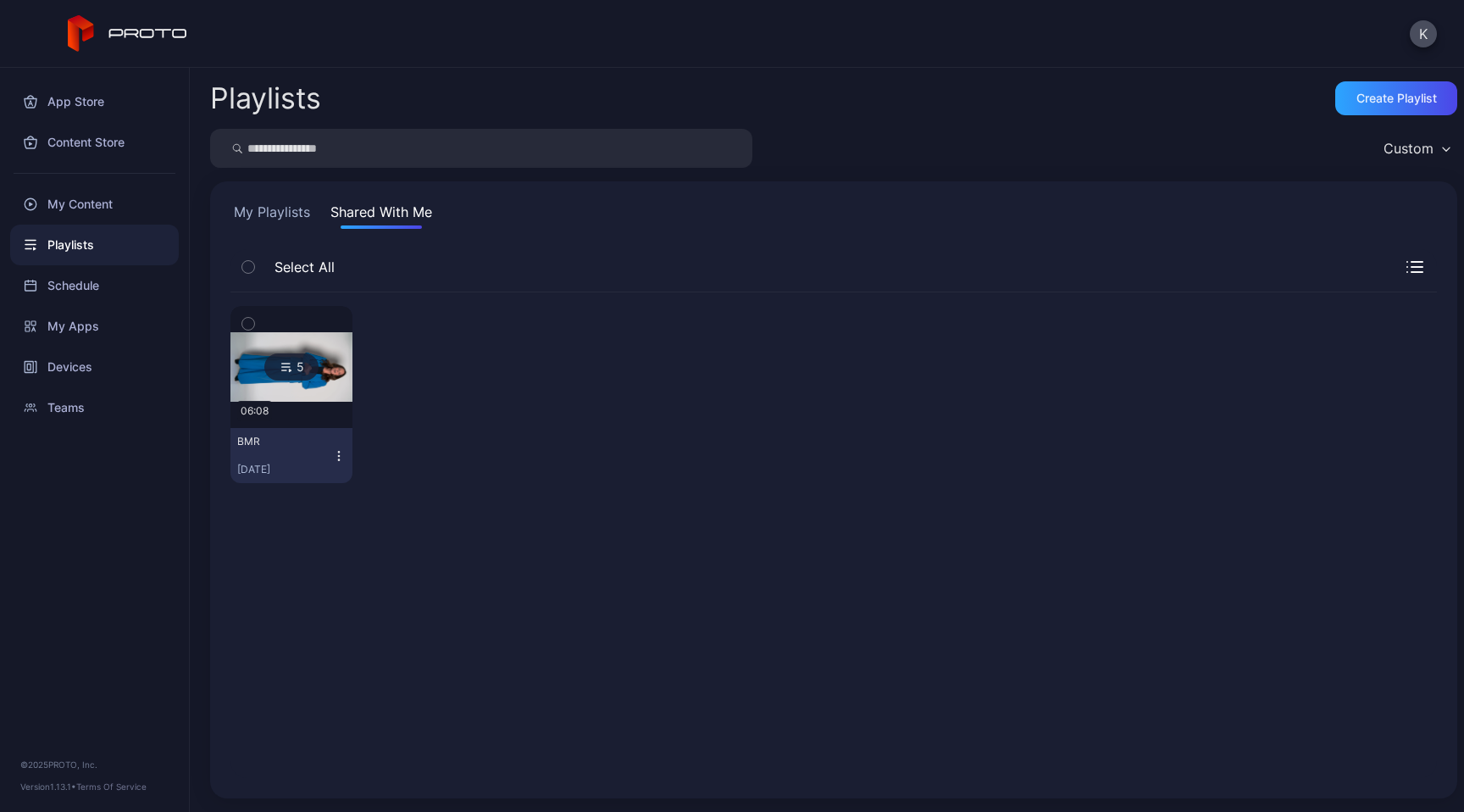
click at [704, 656] on div "5 06:08 BMR [DATE]" at bounding box center [833, 534] width 1207 height 485
